Goal: Task Accomplishment & Management: Manage account settings

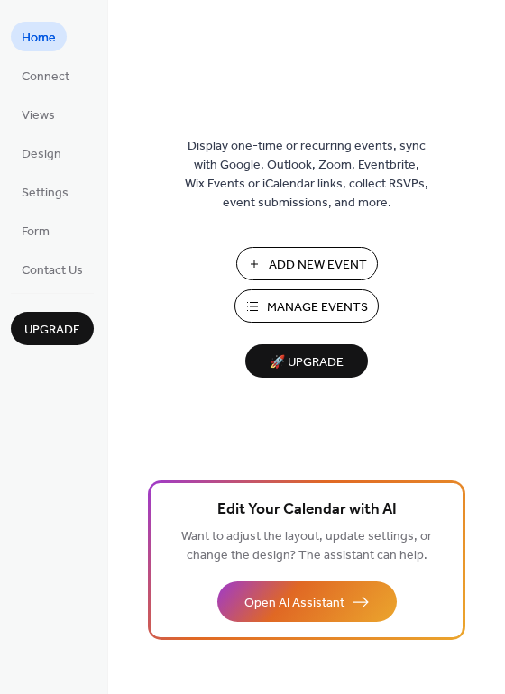
click at [334, 308] on span "Manage Events" at bounding box center [317, 307] width 101 height 19
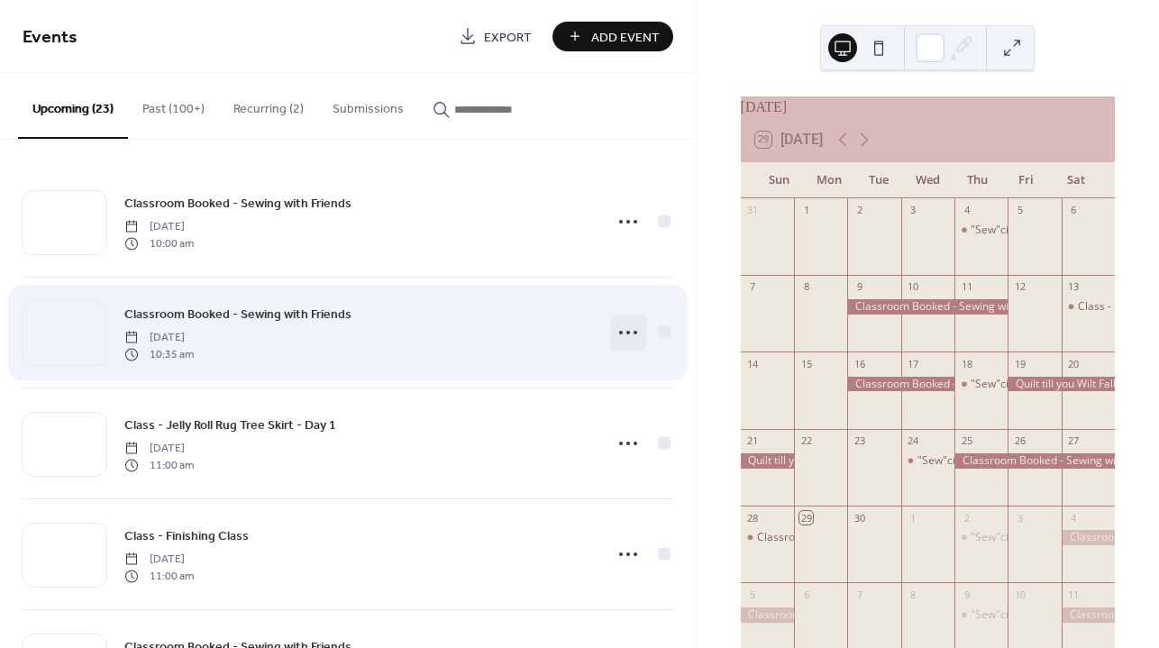
click at [627, 332] on circle at bounding box center [629, 333] width 4 height 4
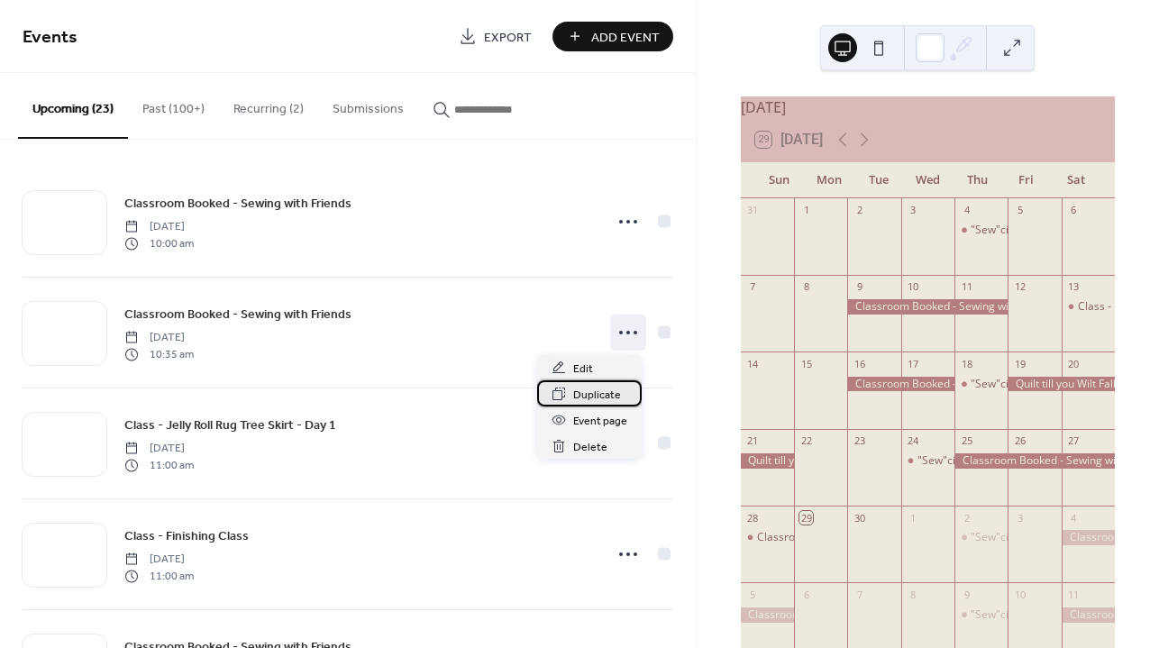
click at [602, 397] on span "Duplicate" at bounding box center [597, 395] width 48 height 19
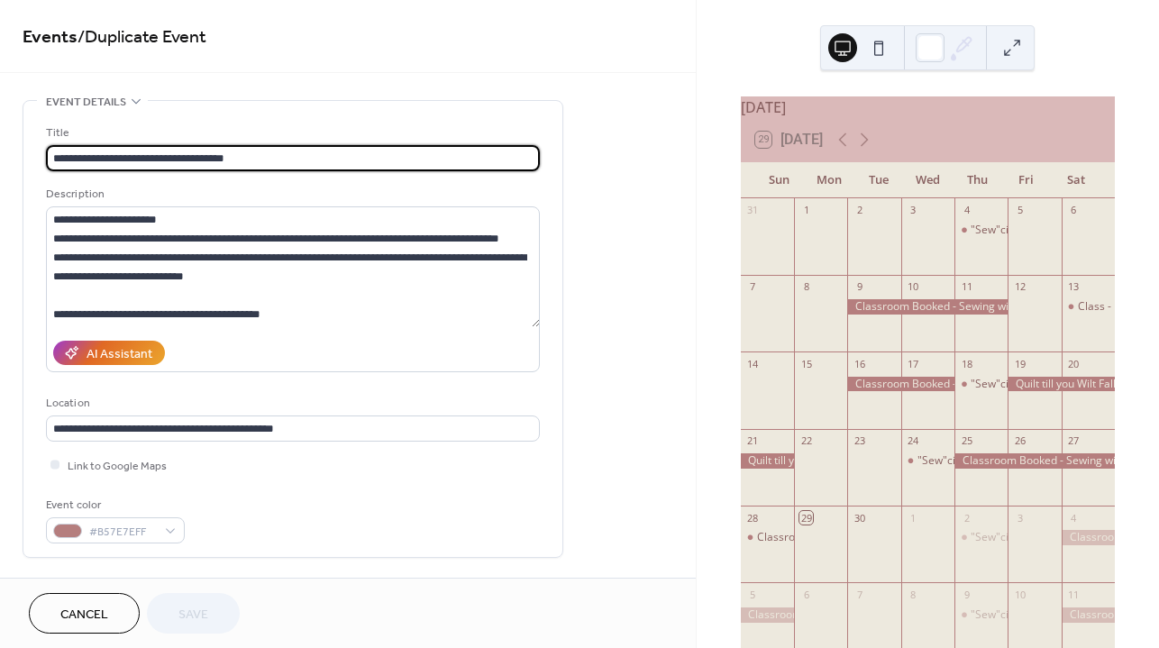
click at [859, 118] on div "[DATE]" at bounding box center [928, 107] width 374 height 22
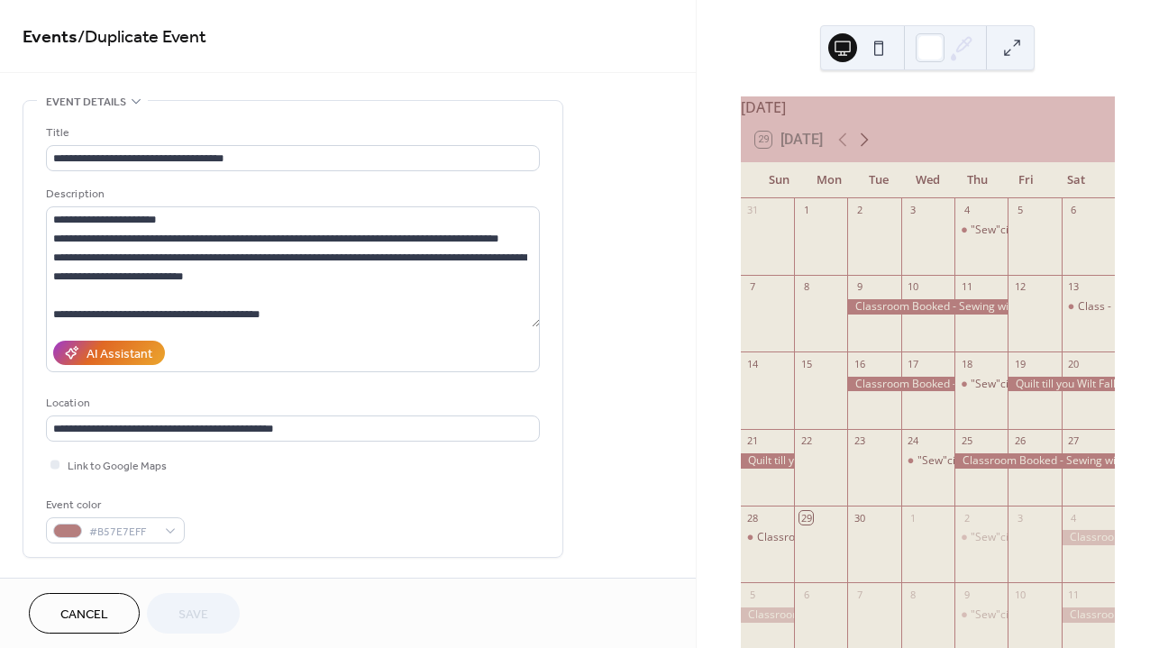
click at [870, 146] on icon at bounding box center [865, 140] width 22 height 22
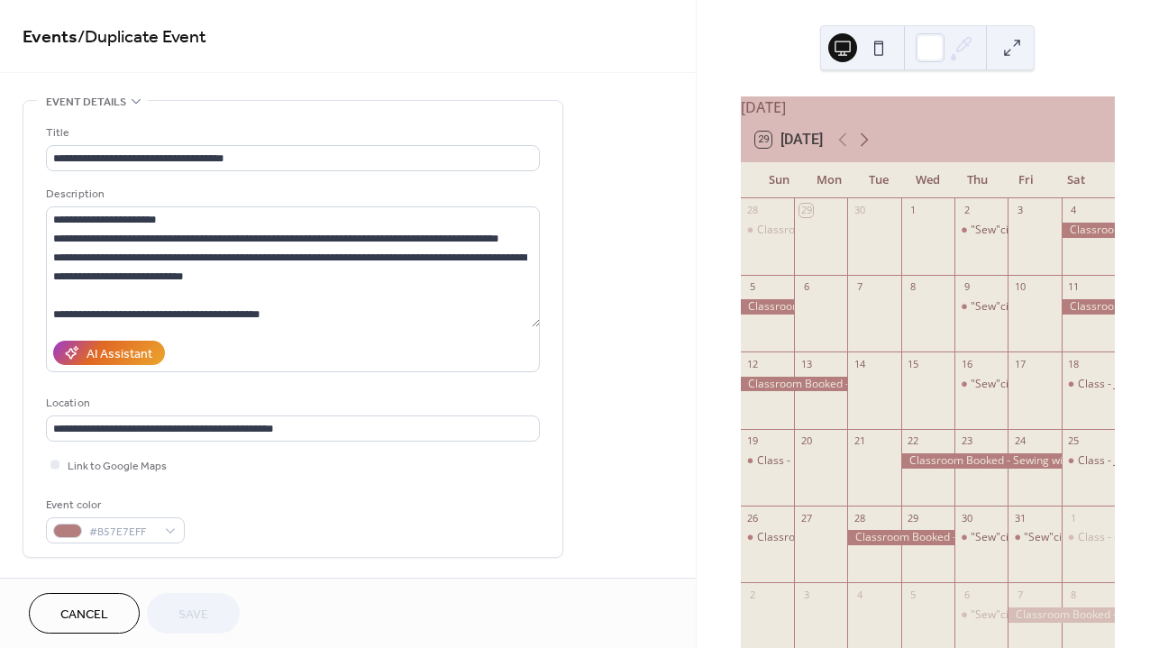
click at [870, 146] on icon at bounding box center [865, 140] width 22 height 22
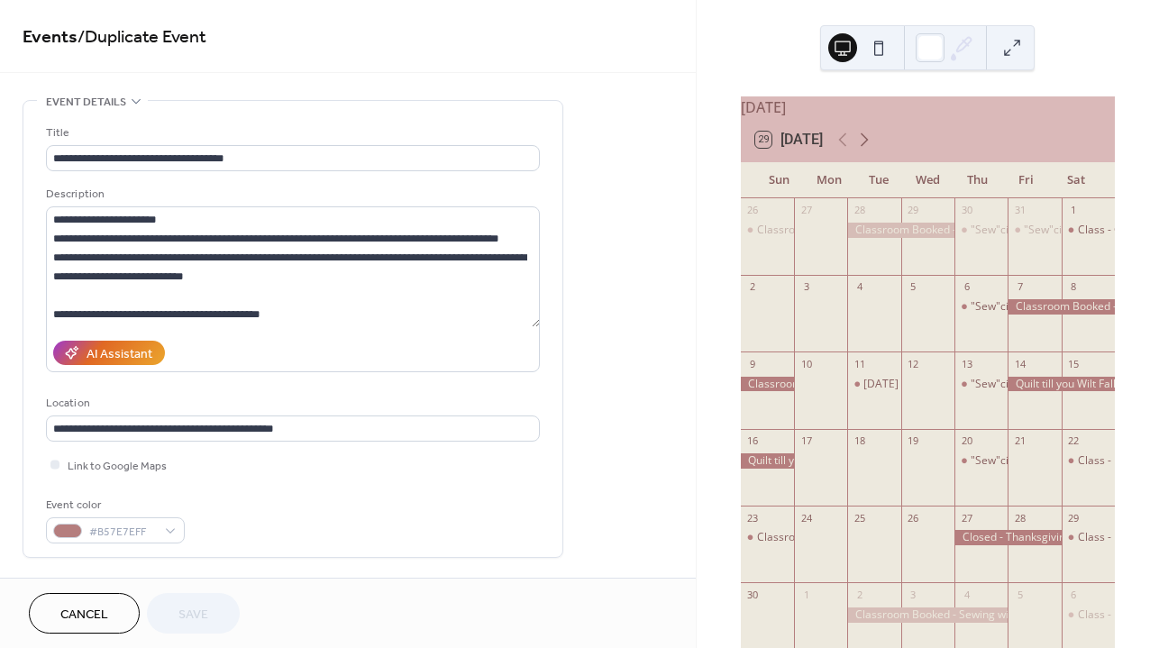
click at [870, 146] on icon at bounding box center [865, 140] width 22 height 22
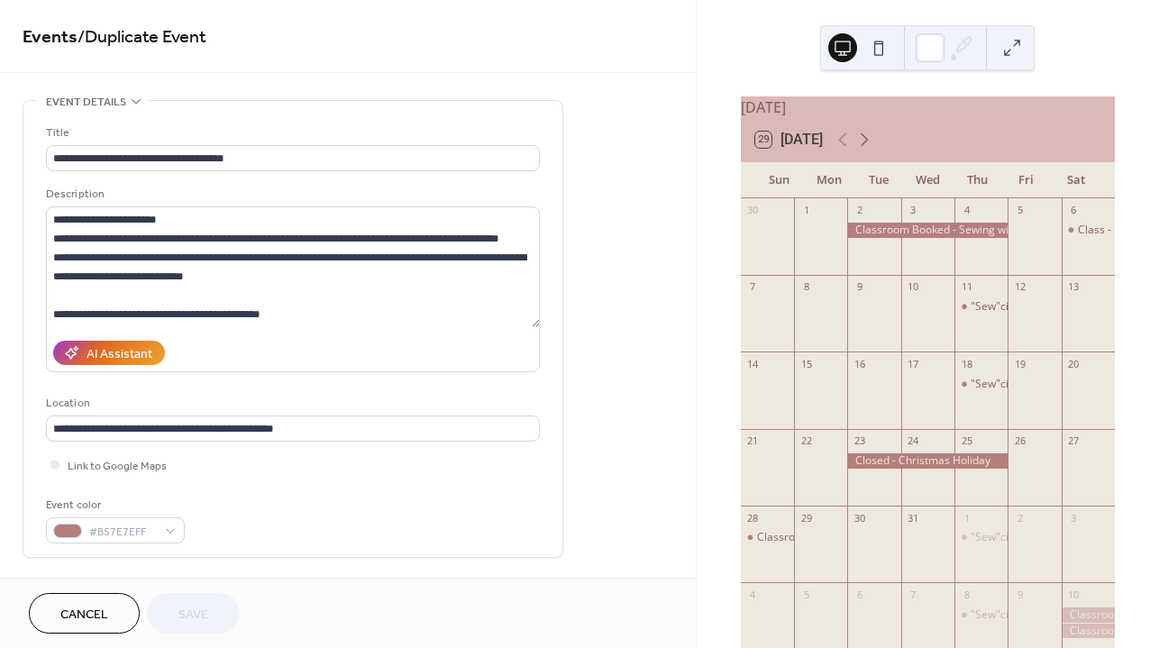
click at [868, 150] on icon at bounding box center [865, 140] width 22 height 22
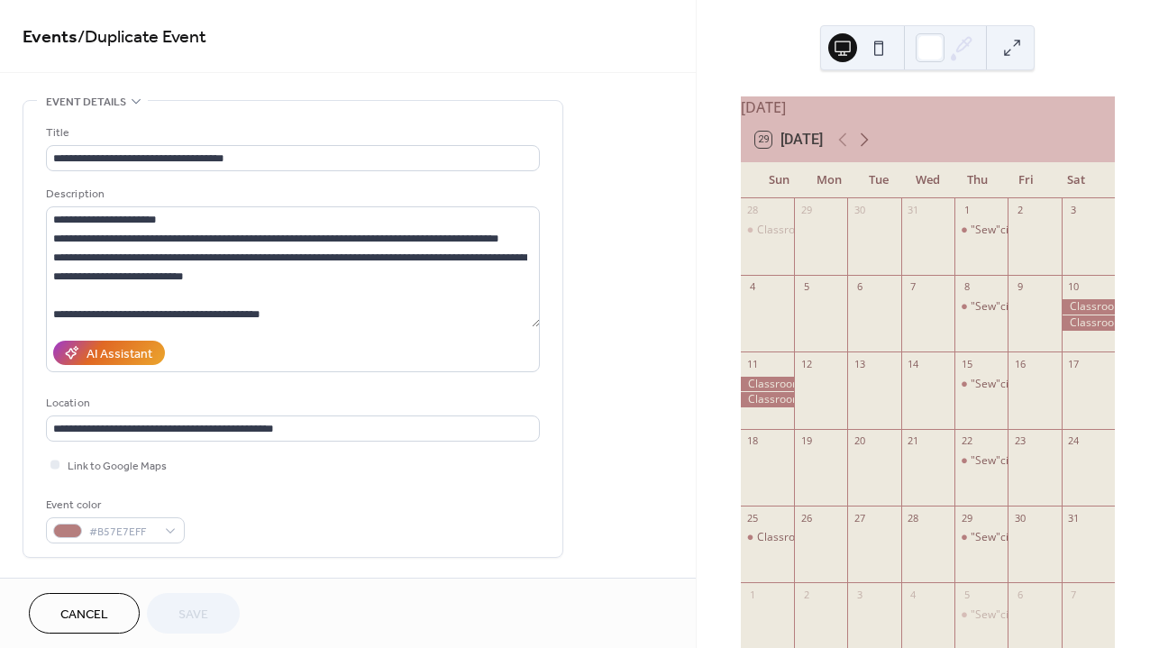
click at [868, 150] on icon at bounding box center [865, 140] width 22 height 22
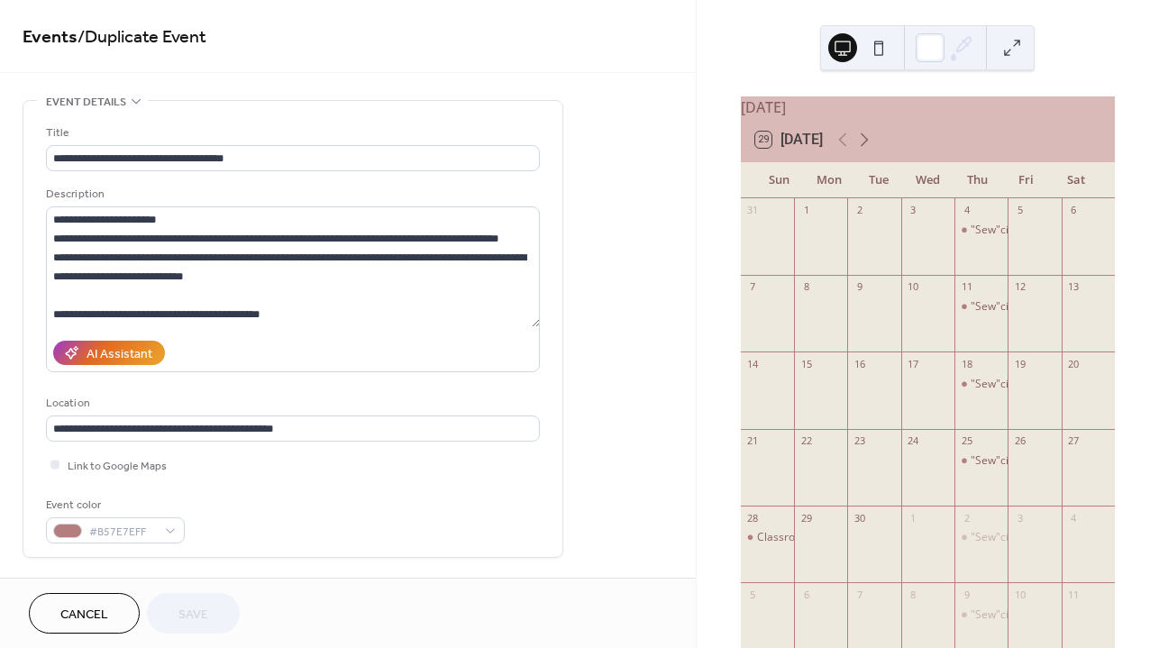
click at [868, 150] on icon at bounding box center [865, 140] width 22 height 22
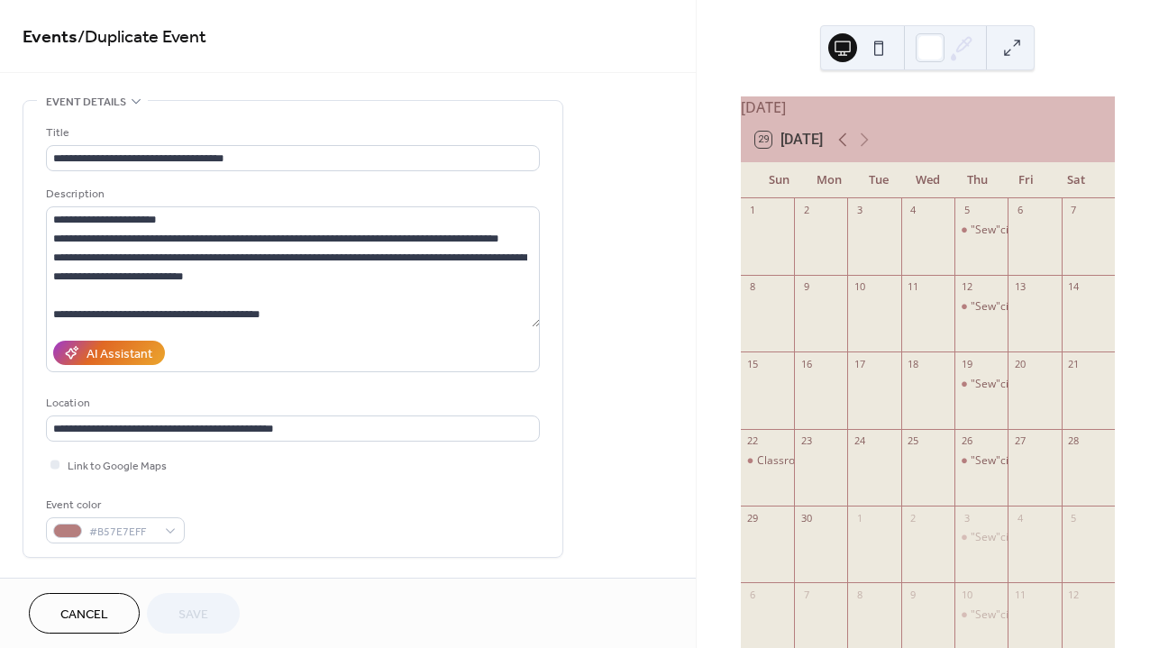
click at [845, 147] on icon at bounding box center [843, 140] width 22 height 22
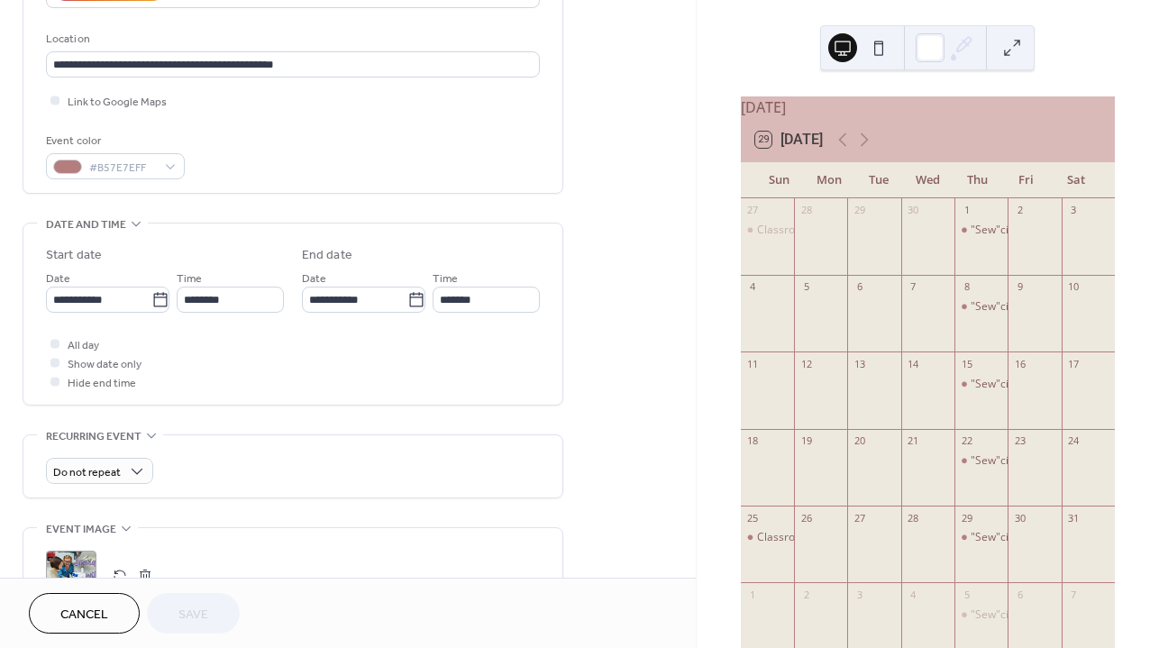
scroll to position [366, 0]
click at [155, 303] on icon at bounding box center [160, 298] width 18 height 18
click at [151, 303] on input "**********" at bounding box center [98, 298] width 105 height 26
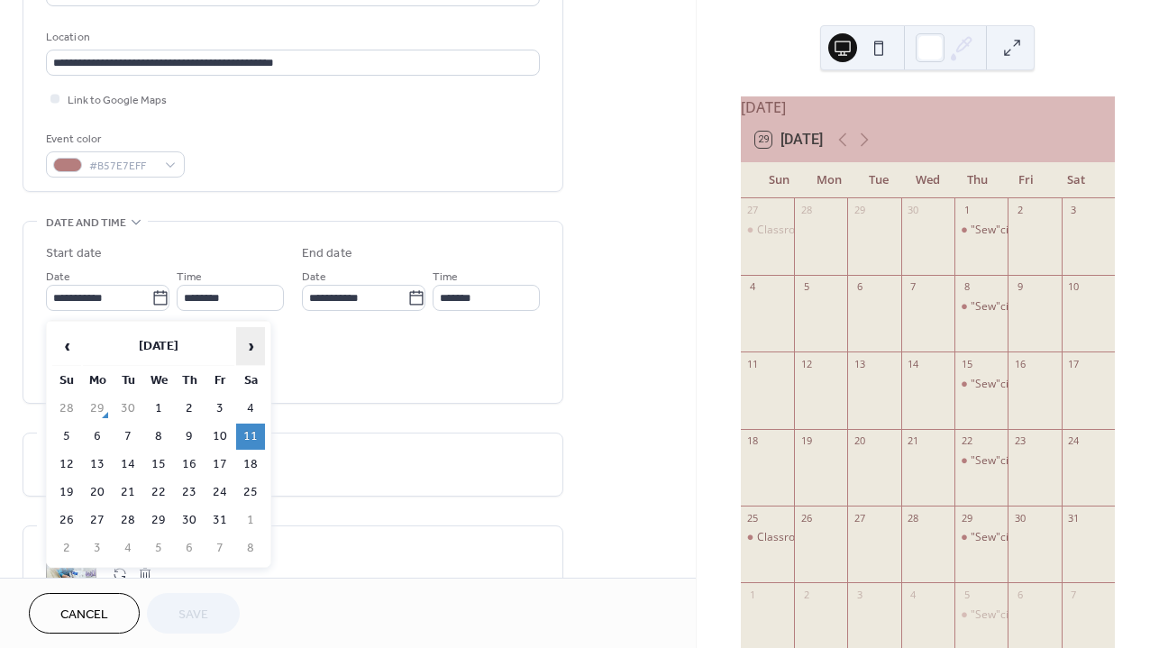
click at [250, 345] on span "›" at bounding box center [250, 346] width 27 height 36
click at [250, 344] on span "›" at bounding box center [250, 346] width 27 height 36
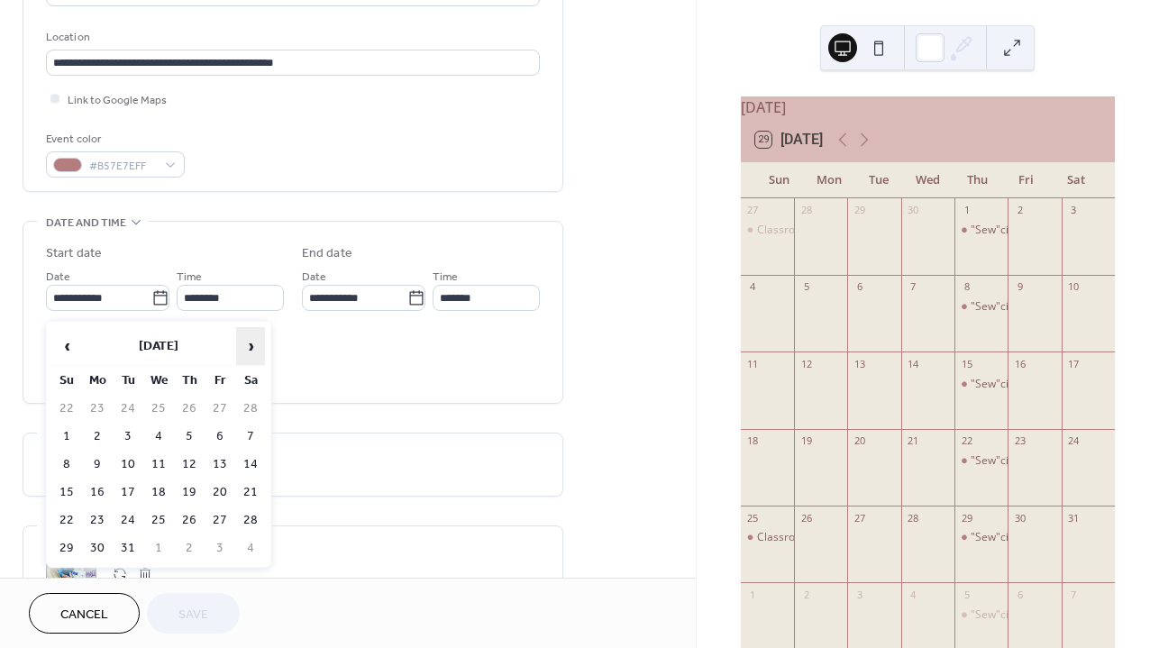
click at [250, 344] on span "›" at bounding box center [250, 346] width 27 height 36
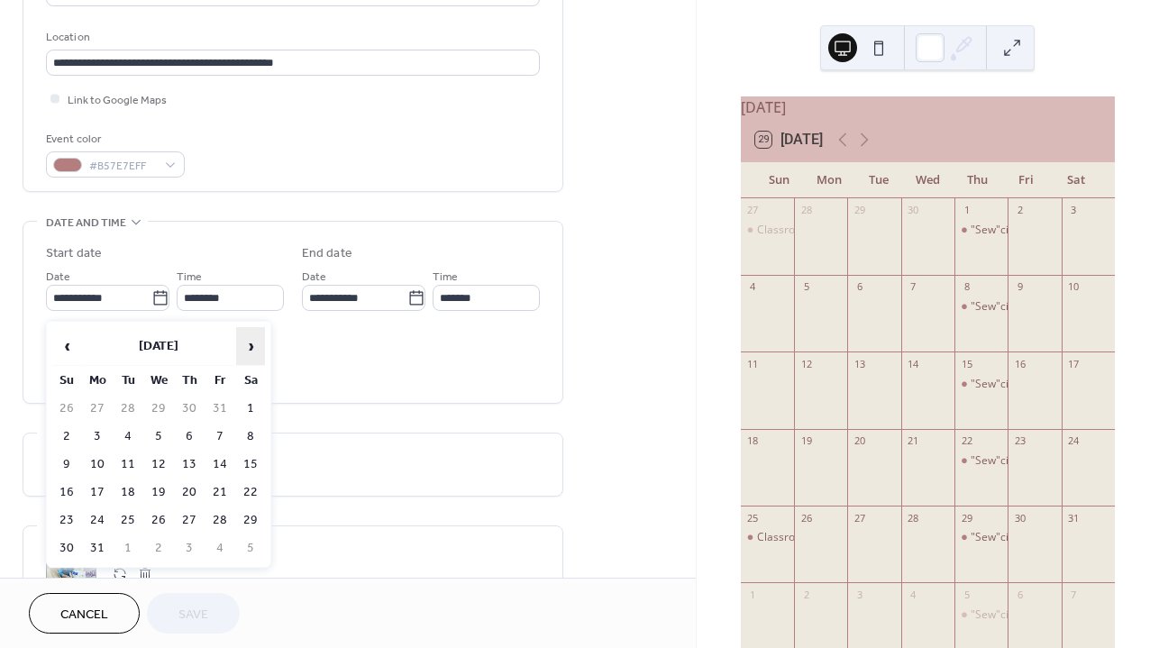
click at [250, 344] on span "›" at bounding box center [250, 346] width 27 height 36
click at [187, 408] on td "1" at bounding box center [189, 409] width 29 height 26
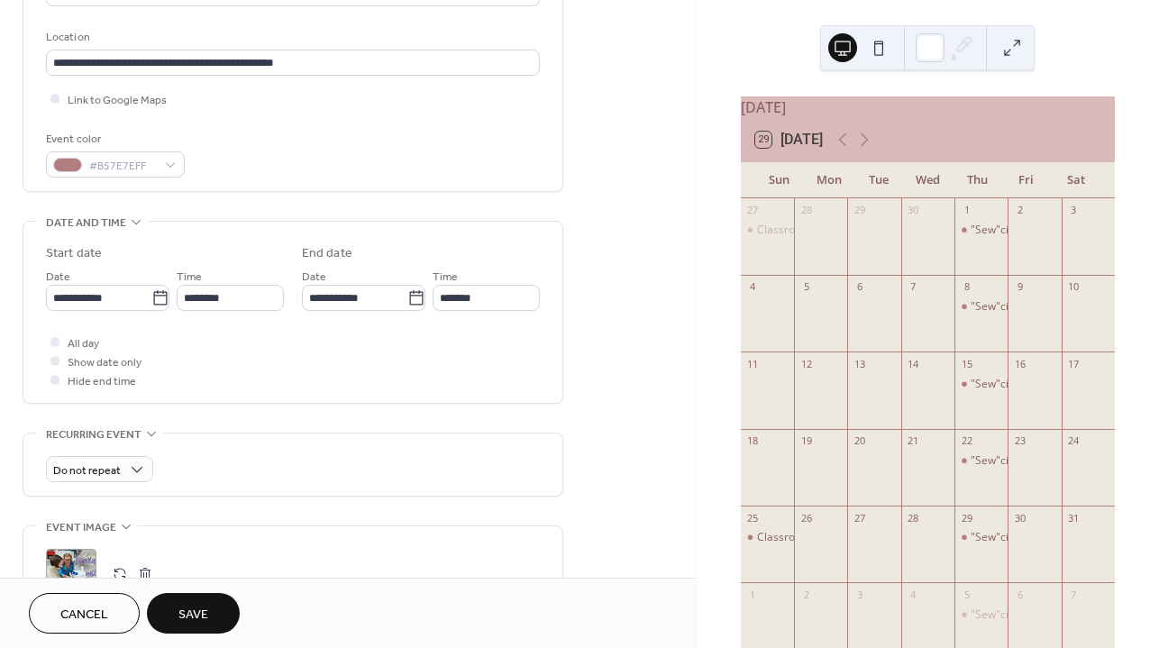
type input "**********"
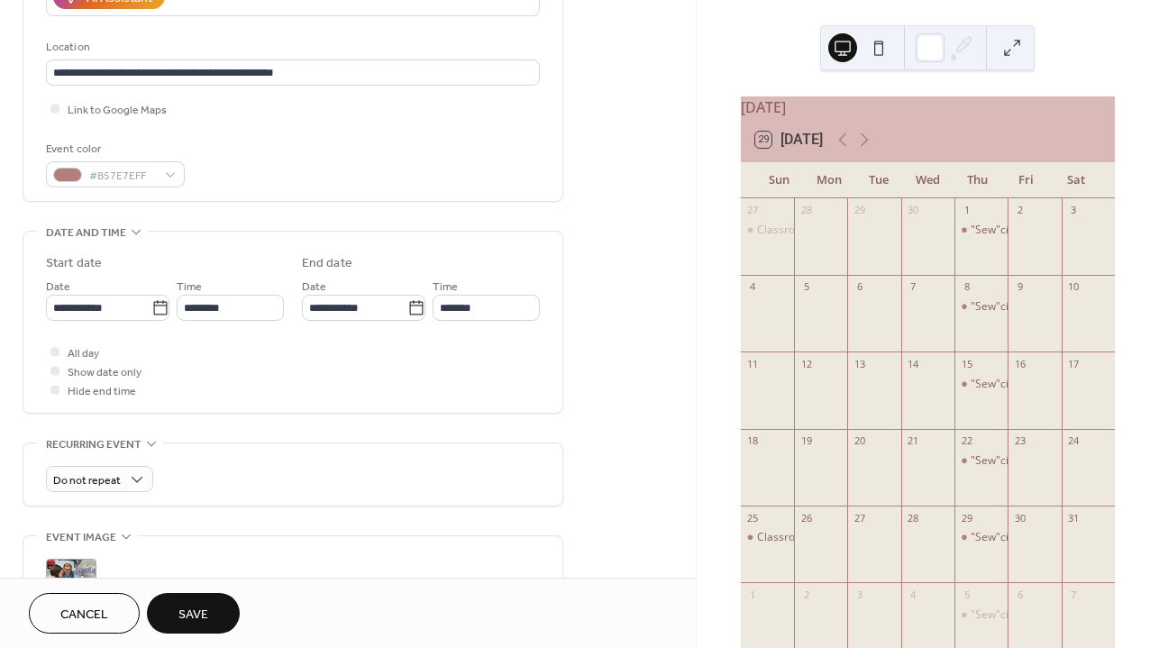
scroll to position [386, 0]
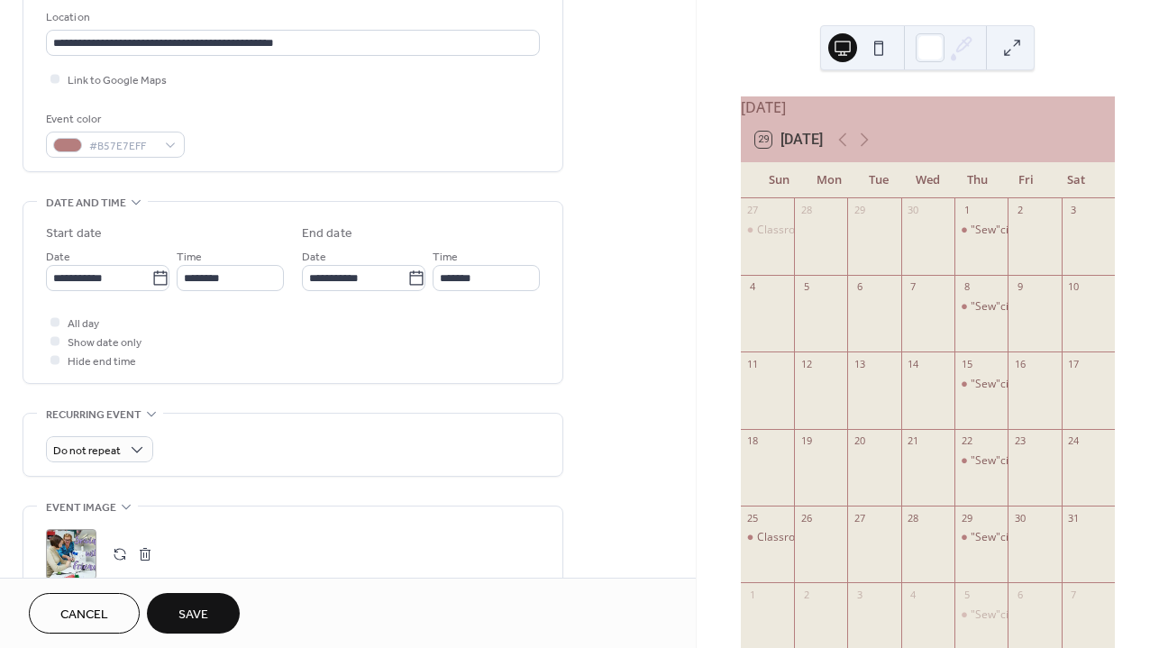
click at [204, 608] on span "Save" at bounding box center [194, 615] width 30 height 19
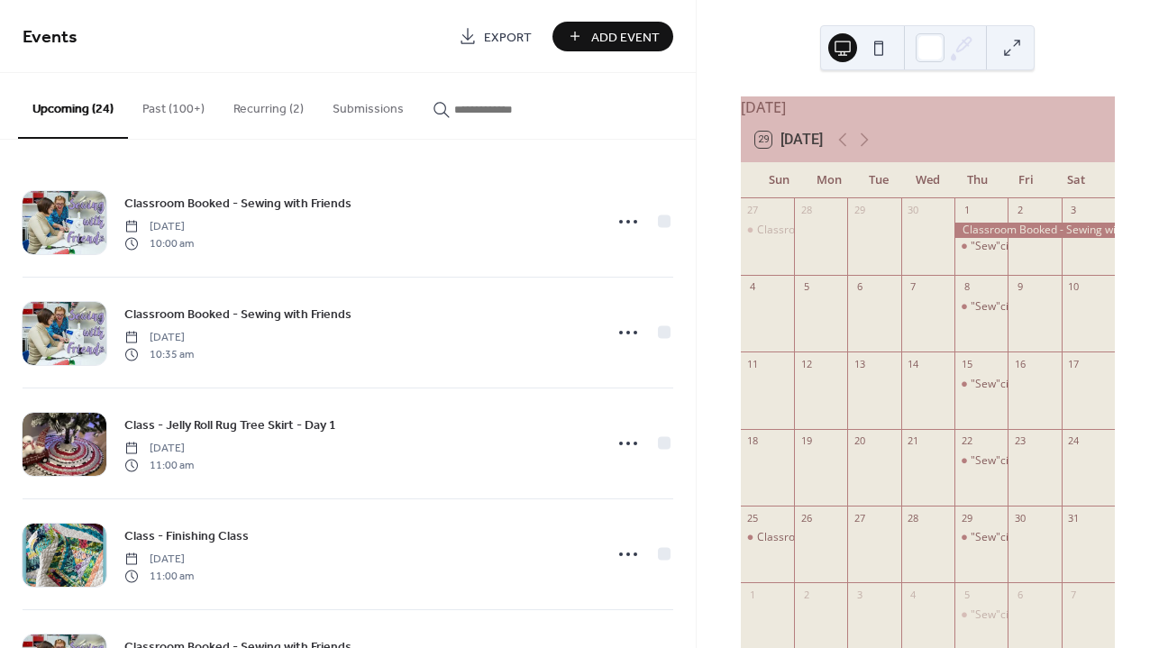
click at [278, 115] on button "Recurring (2)" at bounding box center [268, 105] width 99 height 64
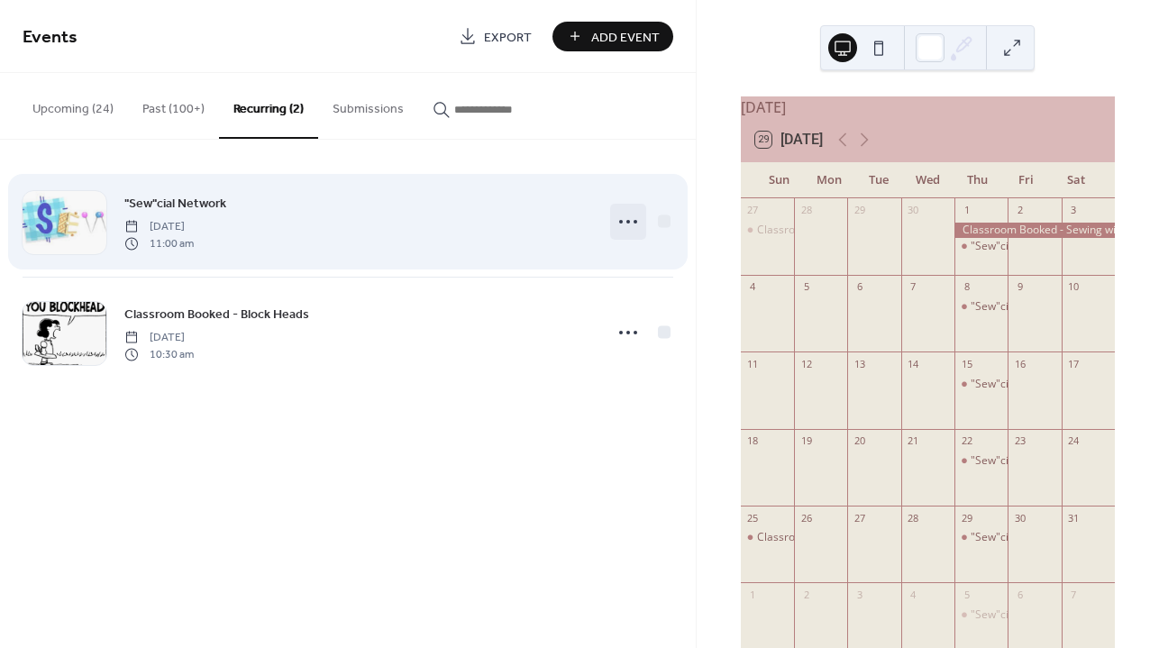
click at [625, 232] on icon at bounding box center [628, 221] width 29 height 29
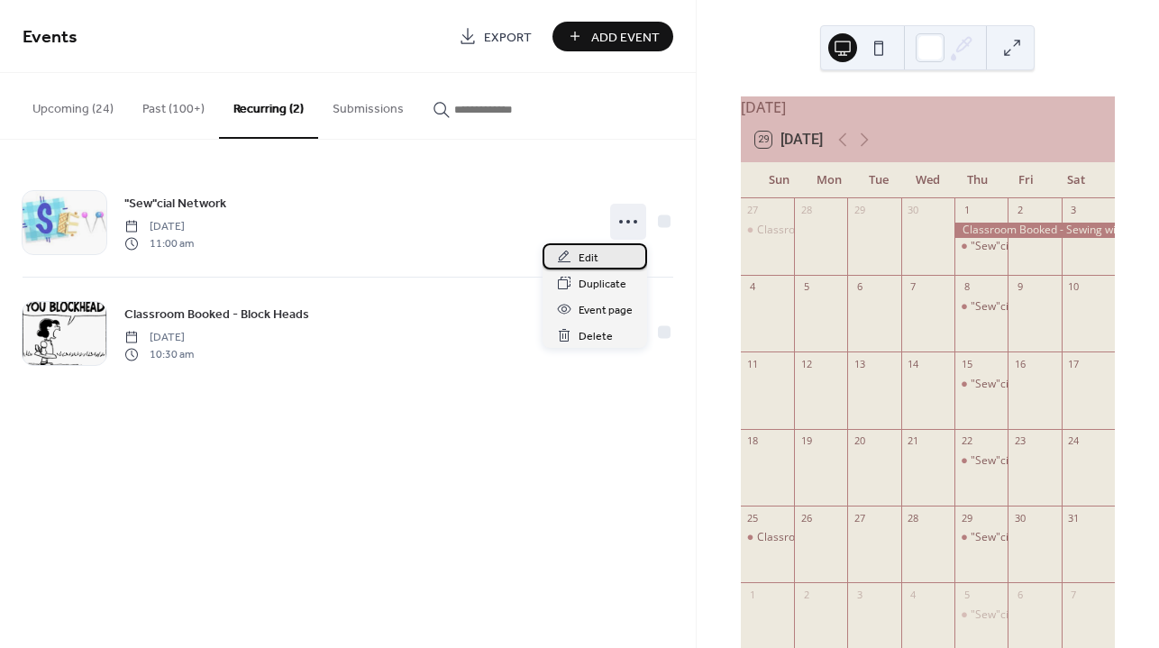
click at [590, 252] on span "Edit" at bounding box center [589, 258] width 20 height 19
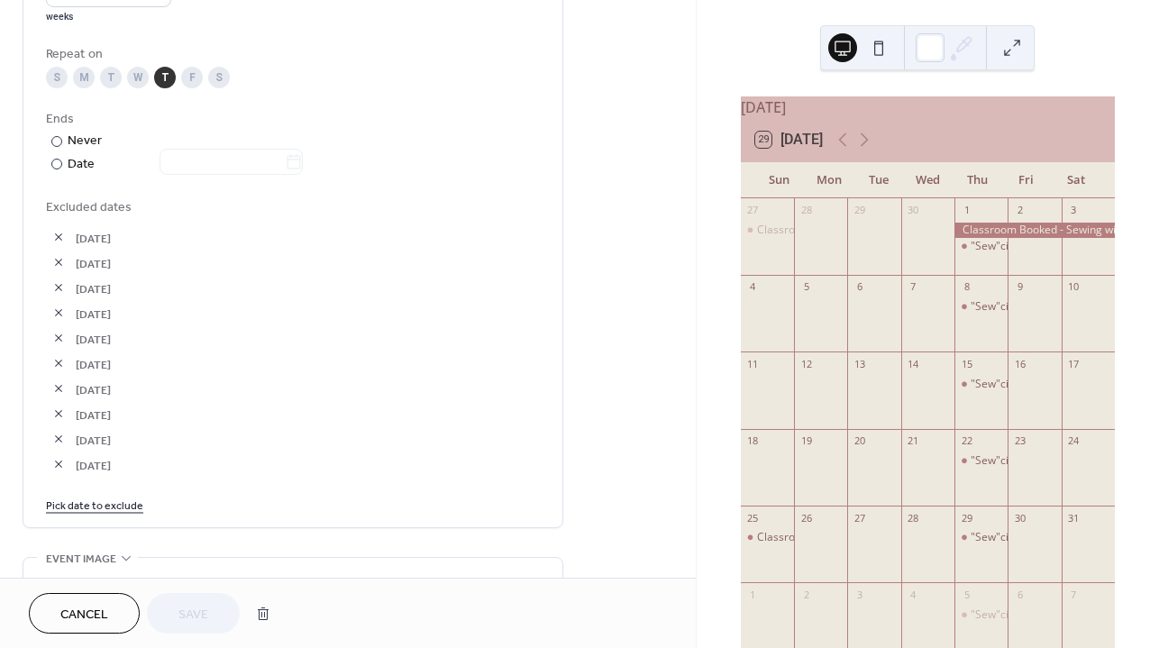
scroll to position [912, 0]
click at [102, 513] on link "Pick date to exclude" at bounding box center [94, 503] width 97 height 19
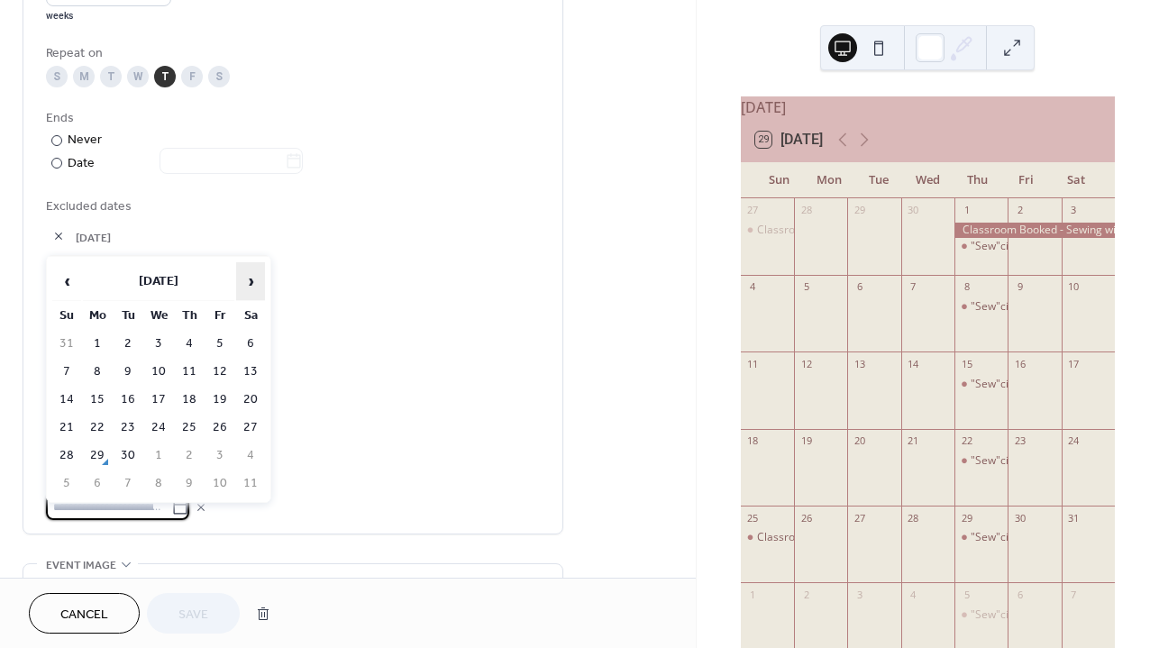
click at [250, 285] on span "›" at bounding box center [250, 281] width 27 height 36
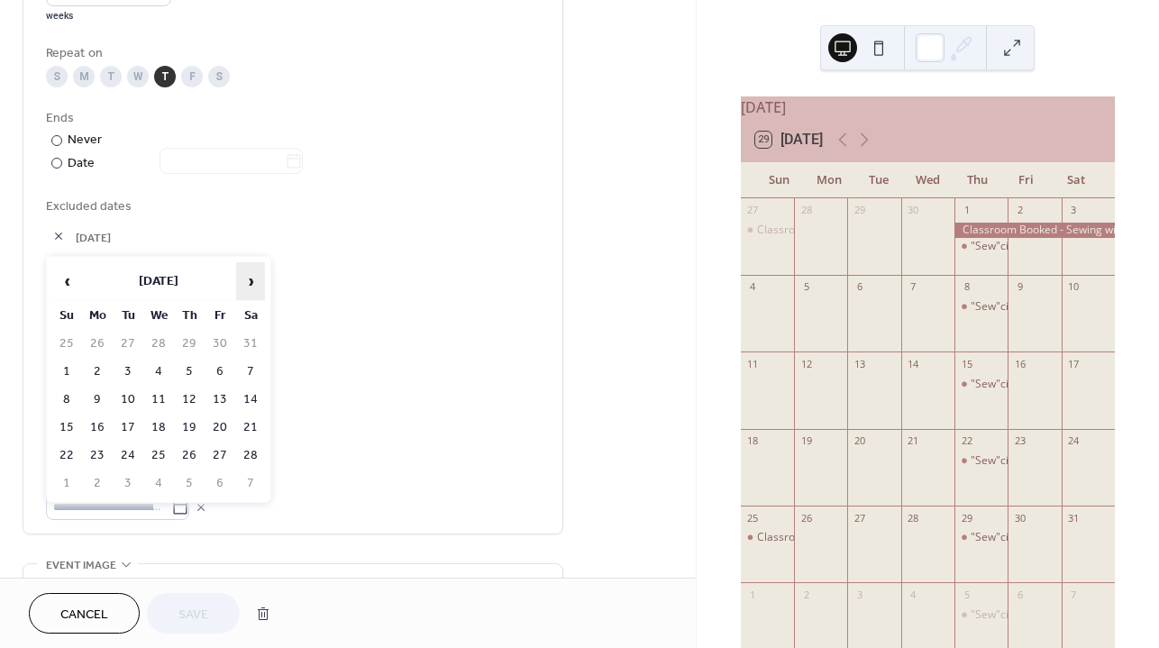
click at [250, 285] on span "›" at bounding box center [250, 281] width 27 height 36
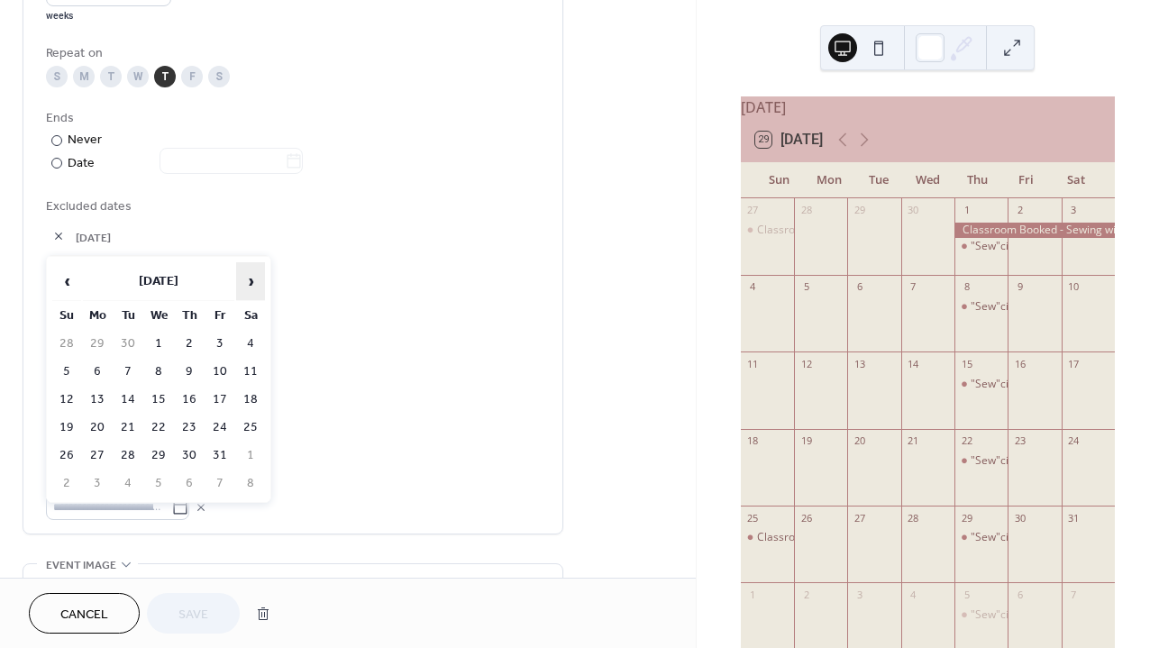
click at [250, 285] on span "›" at bounding box center [250, 281] width 27 height 36
click at [187, 346] on td "1" at bounding box center [189, 344] width 29 height 26
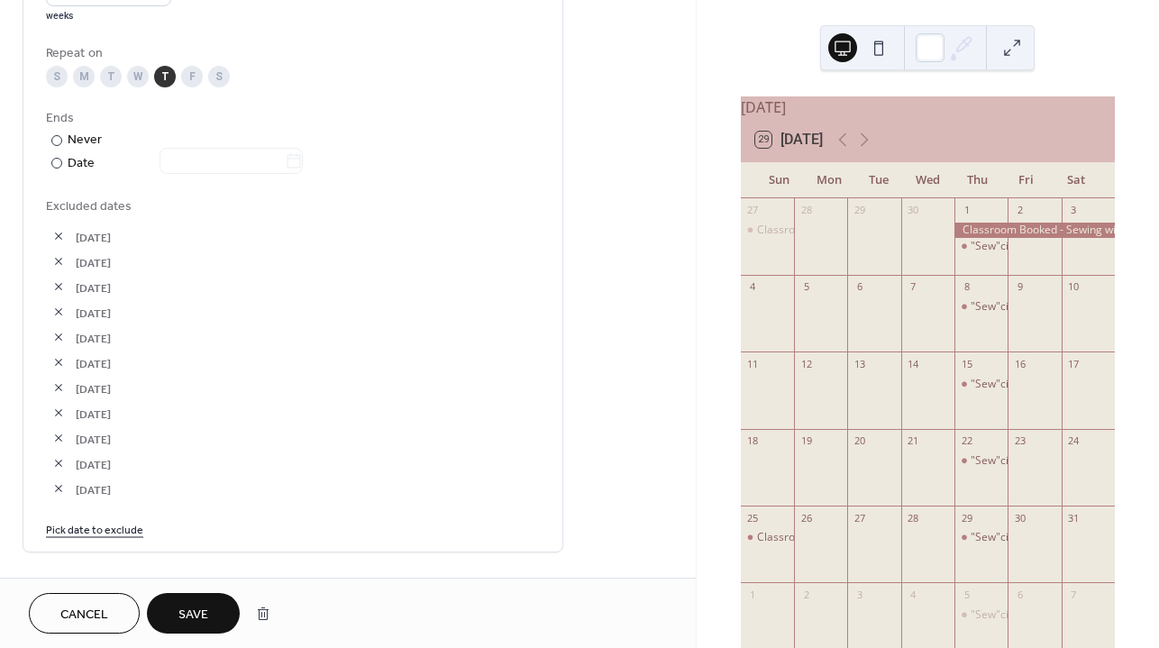
click at [193, 618] on span "Save" at bounding box center [194, 615] width 30 height 19
